Goal: Obtain resource: Download file/media

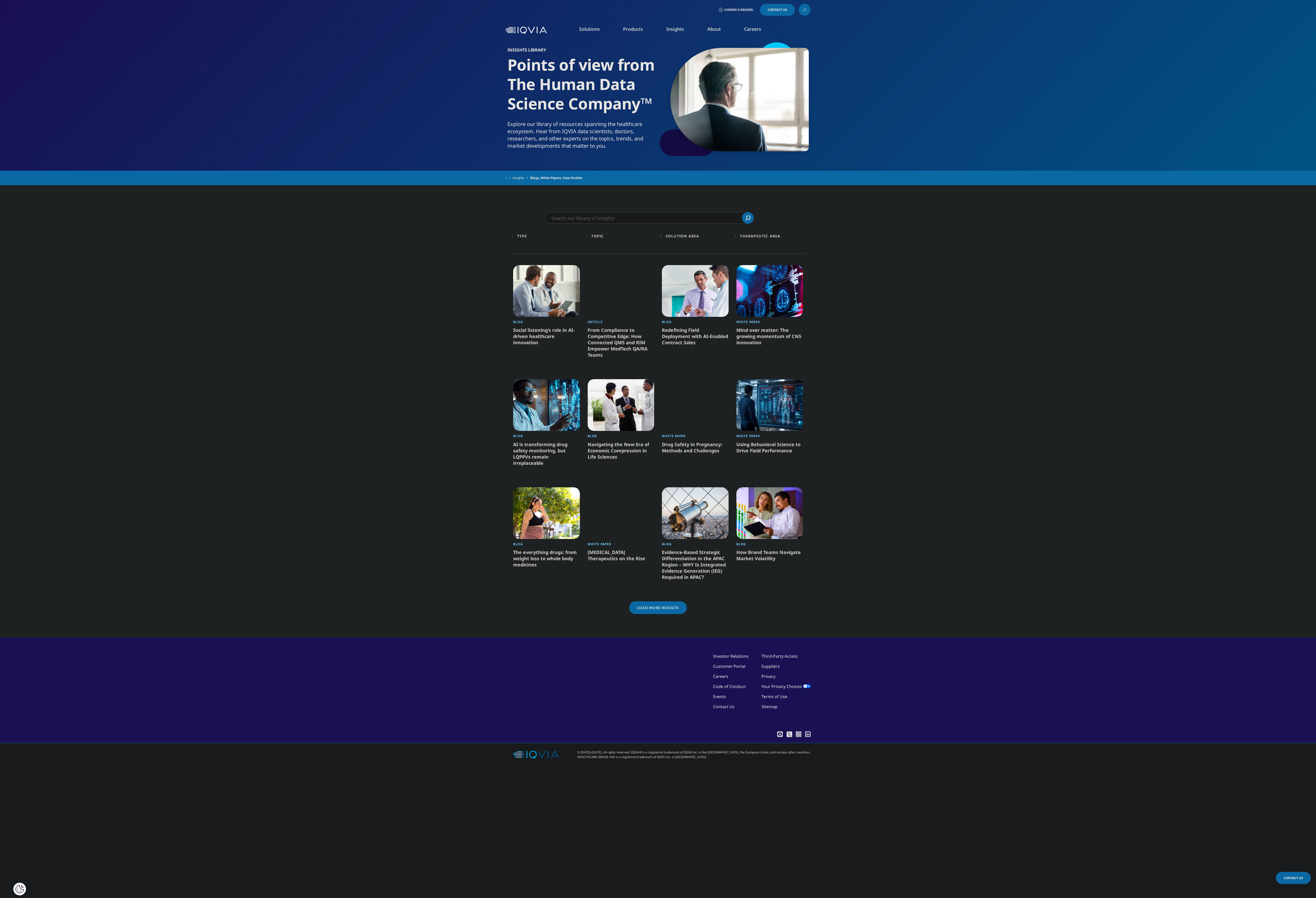
click at [616, 91] on h1 "Points of view from The Human Data Science Company™" at bounding box center [581, 88] width 149 height 65
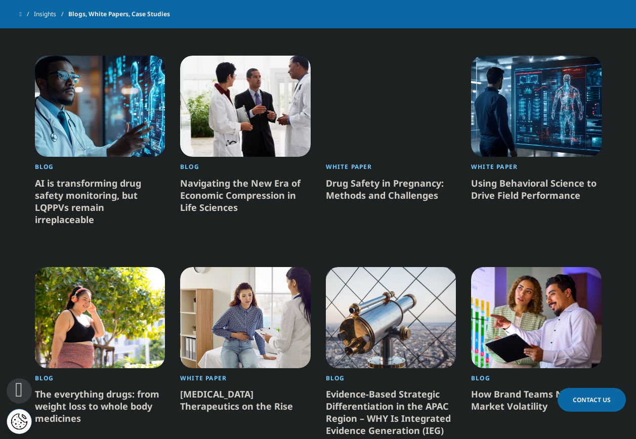
scroll to position [861, 0]
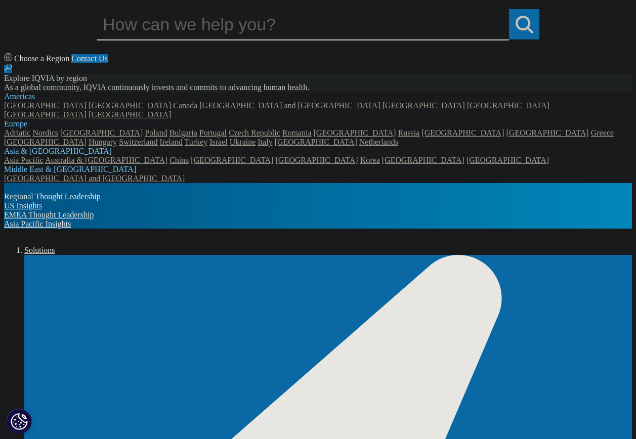
scroll to position [253, 0]
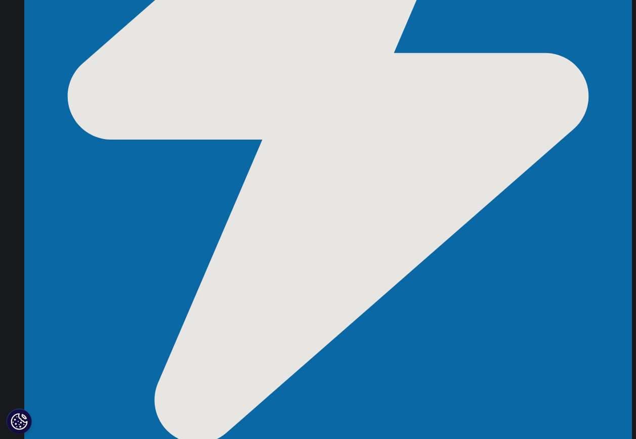
scroll to position [557, 0]
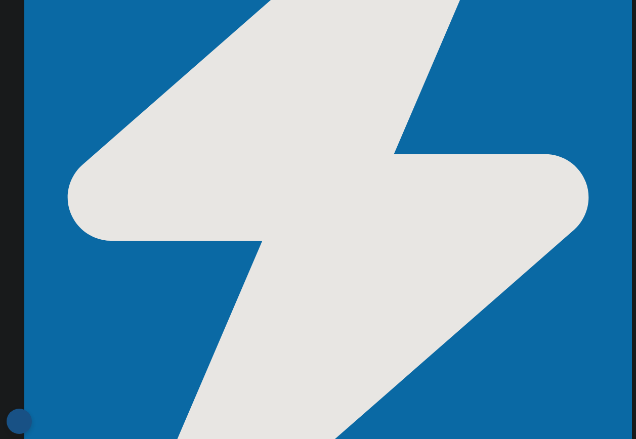
scroll to position [354, 0]
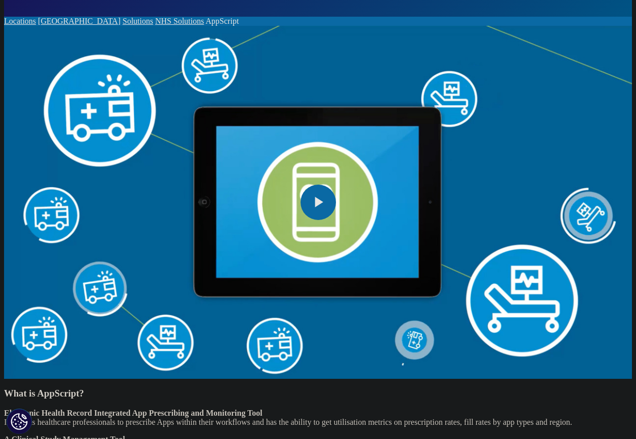
scroll to position [2177, 0]
